Goal: Navigation & Orientation: Find specific page/section

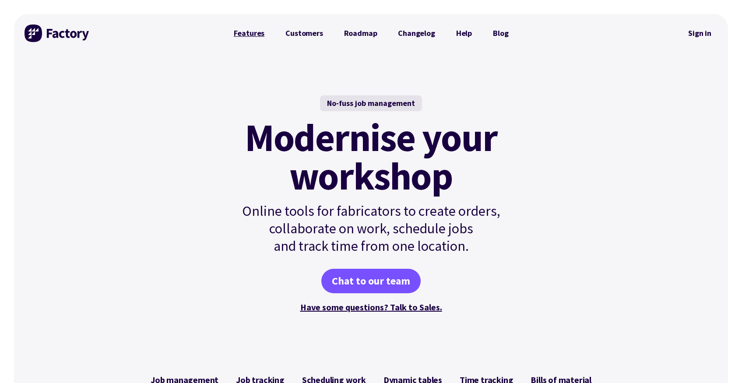
click at [255, 34] on link "Features" at bounding box center [249, 34] width 52 height 18
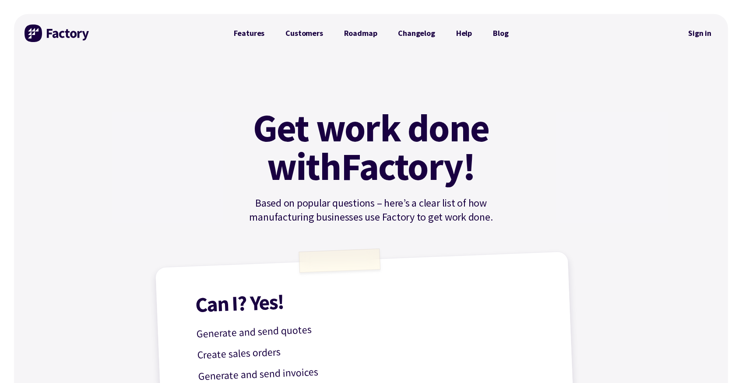
click at [47, 42] on div at bounding box center [58, 33] width 66 height 39
click at [48, 35] on img at bounding box center [58, 34] width 66 height 18
